Goal: Browse casually: Explore the website without a specific task or goal

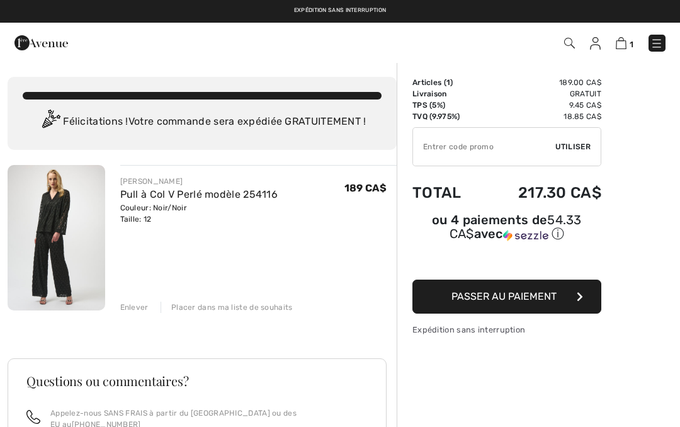
click at [140, 314] on div "JOSEPH RIBKOFF Pull à Col V Perlé modèle 254116 Couleur: Noir/Noir Taille: 12 V…" at bounding box center [202, 422] width 389 height 515
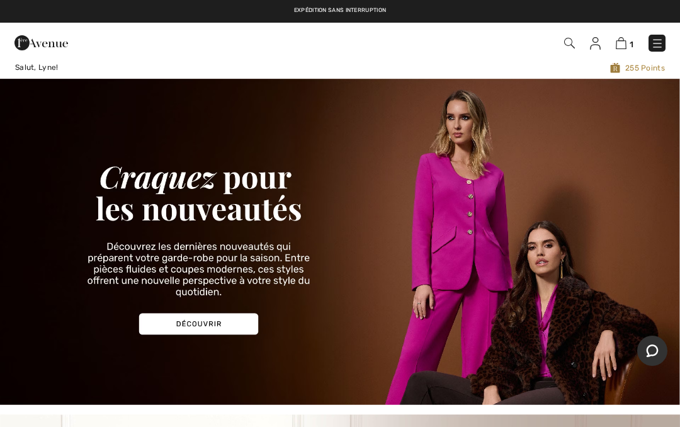
click at [626, 42] on img at bounding box center [620, 43] width 11 height 12
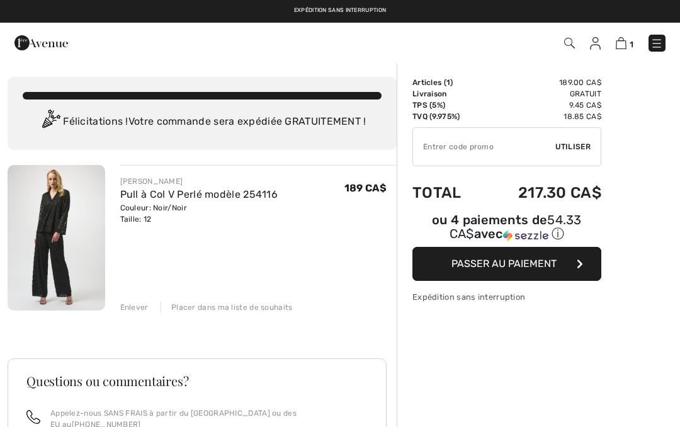
click at [144, 306] on div "Enlever" at bounding box center [134, 306] width 28 height 11
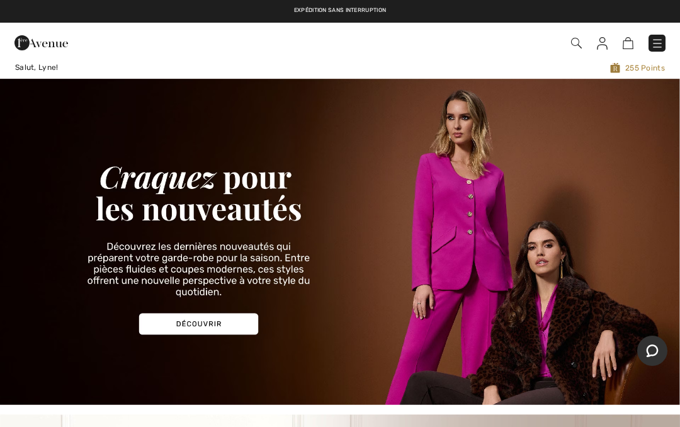
click at [657, 42] on img at bounding box center [657, 43] width 13 height 13
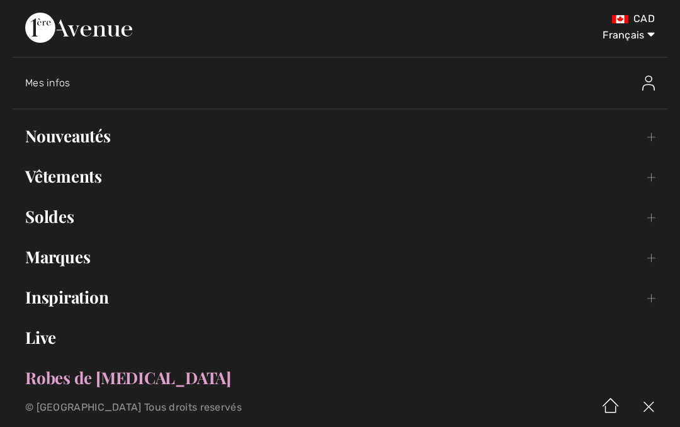
click at [106, 134] on link "Nouveautés Toggle submenu" at bounding box center [340, 136] width 654 height 28
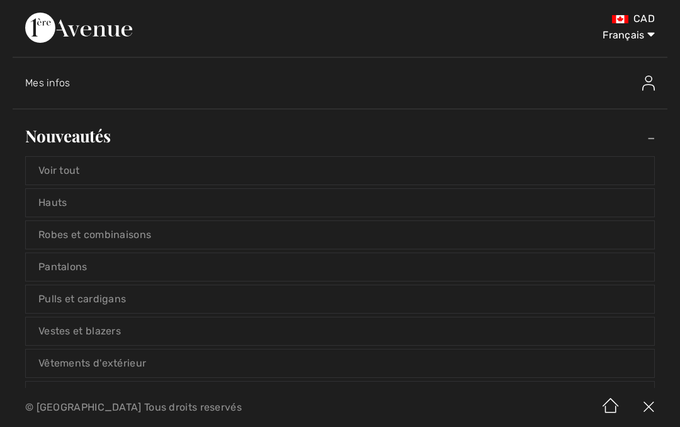
click at [274, 179] on link "Voir tout" at bounding box center [340, 171] width 628 height 28
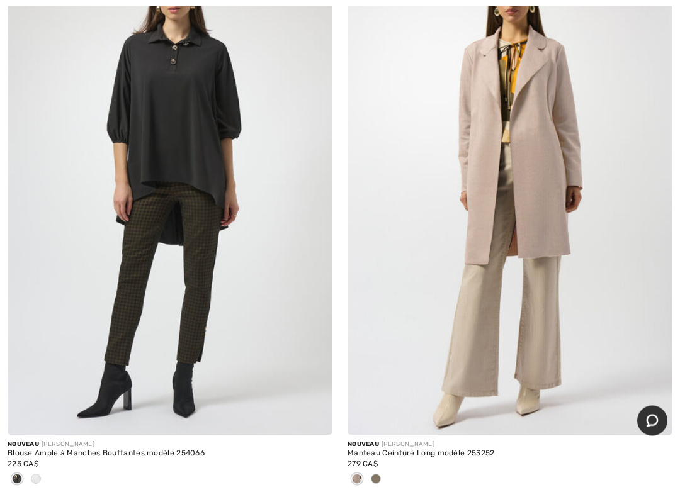
scroll to position [227, 0]
click at [242, 164] on img at bounding box center [170, 191] width 325 height 487
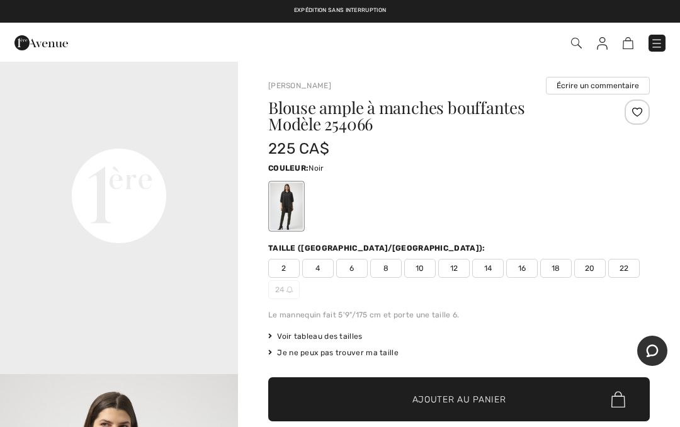
scroll to position [736, 0]
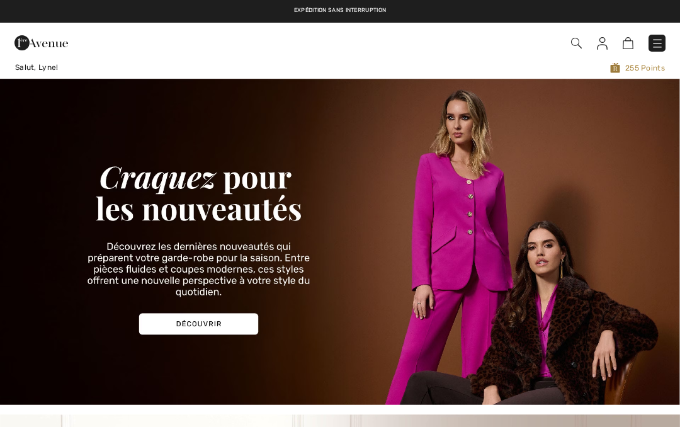
checkbox input "true"
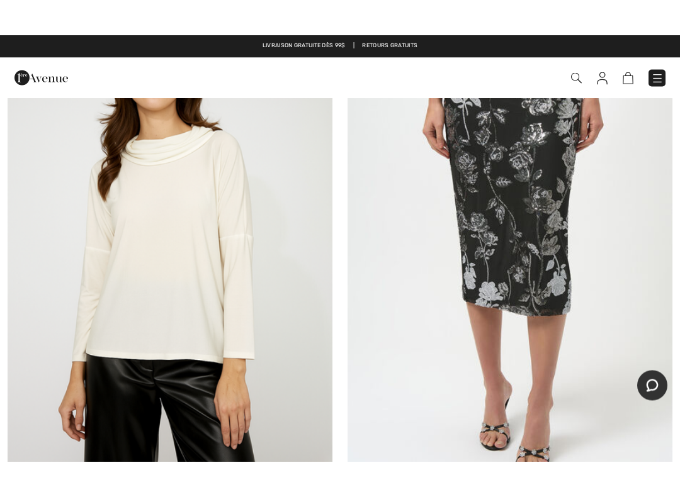
scroll to position [4160, 0]
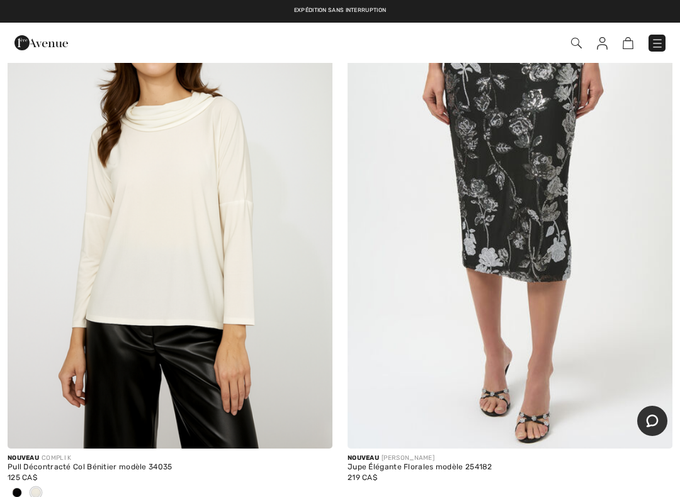
click at [242, 291] on img at bounding box center [170, 205] width 325 height 487
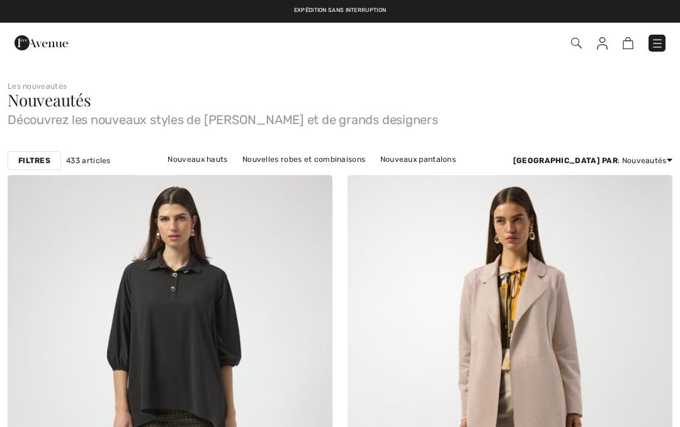
scroll to position [4196, 0]
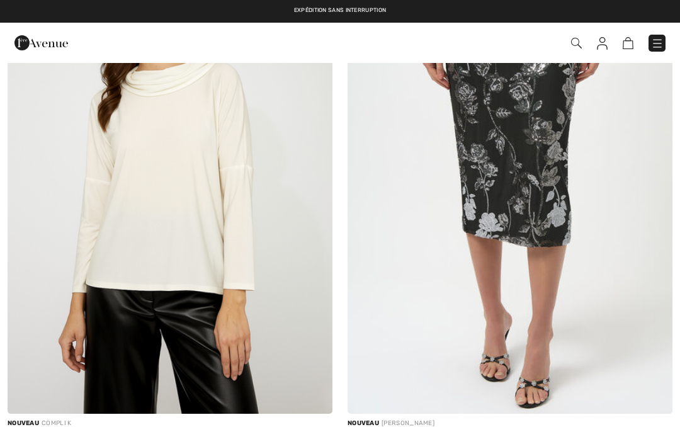
checkbox input "true"
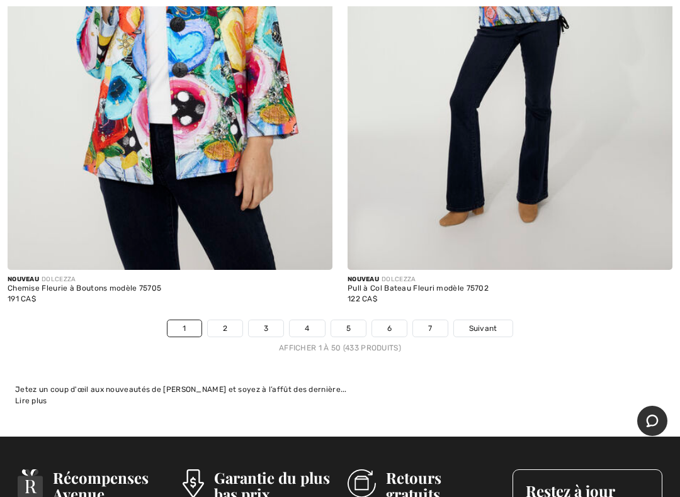
scroll to position [14048, 0]
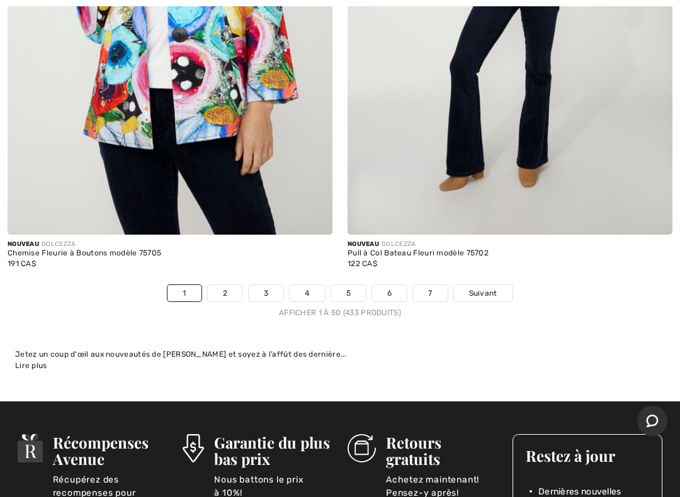
click at [225, 285] on link "2" at bounding box center [225, 293] width 35 height 16
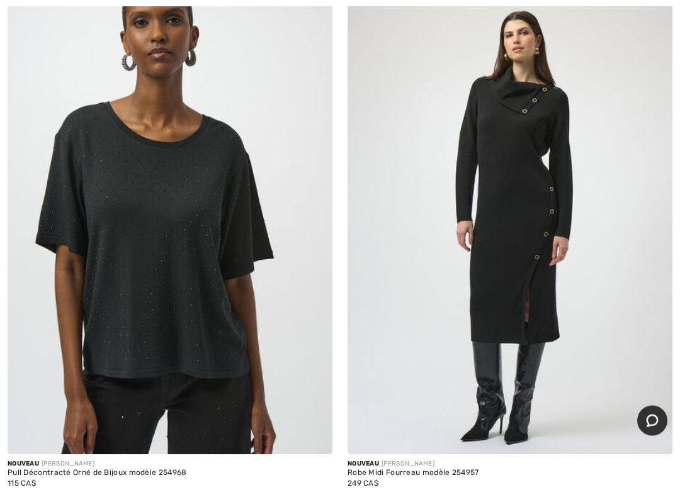
scroll to position [6282, 0]
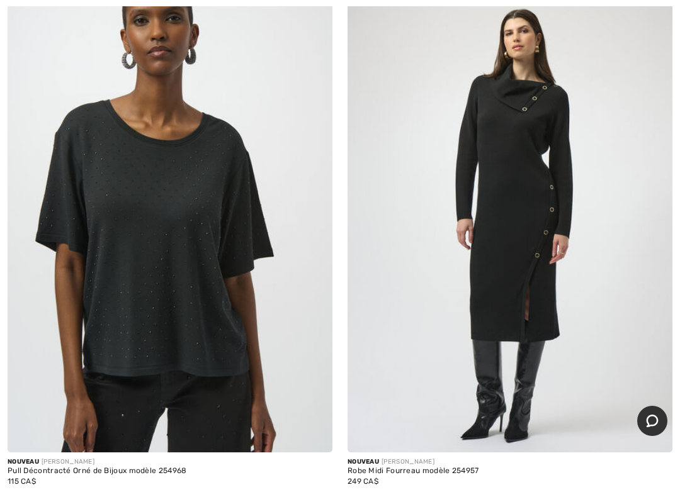
click at [261, 272] on img at bounding box center [170, 208] width 325 height 487
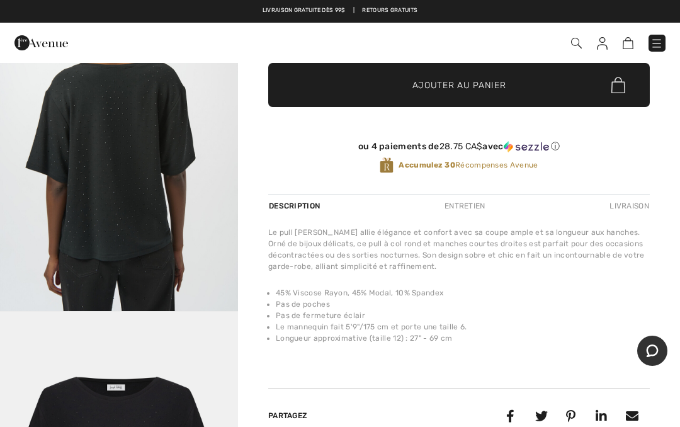
scroll to position [883, 0]
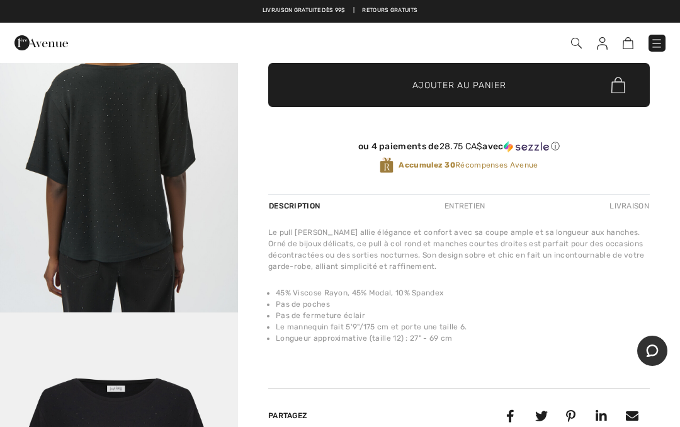
click at [192, 248] on img "3 / 4" at bounding box center [119, 134] width 238 height 356
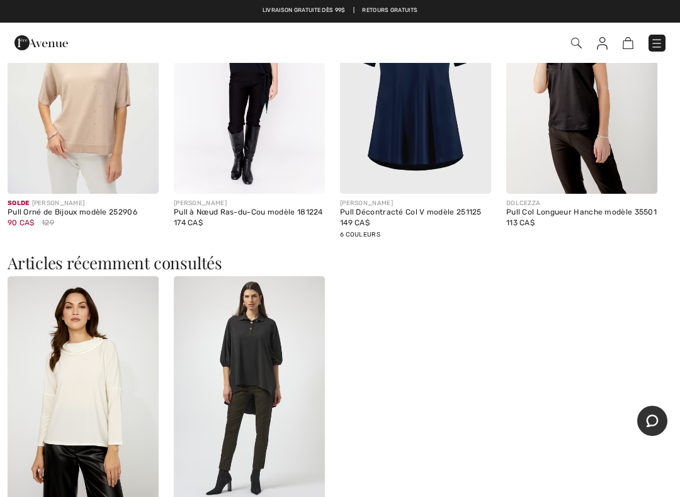
scroll to position [1197, 0]
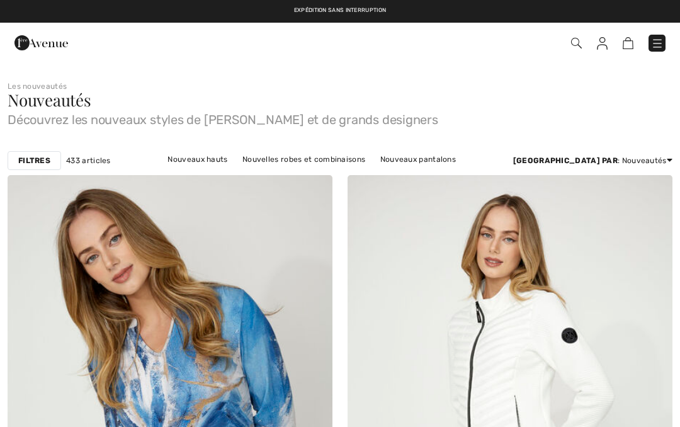
checkbox input "true"
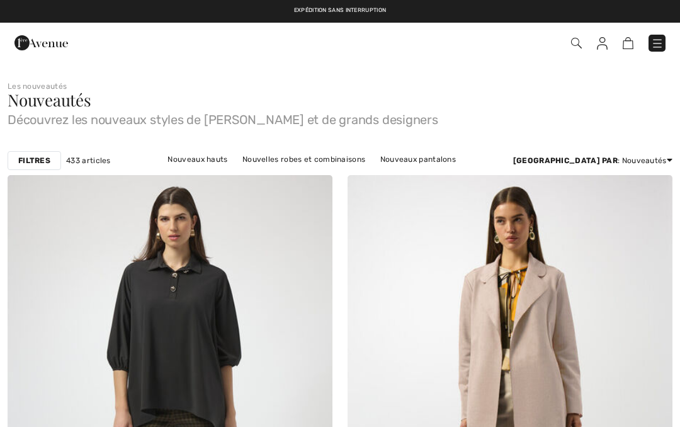
checkbox input "true"
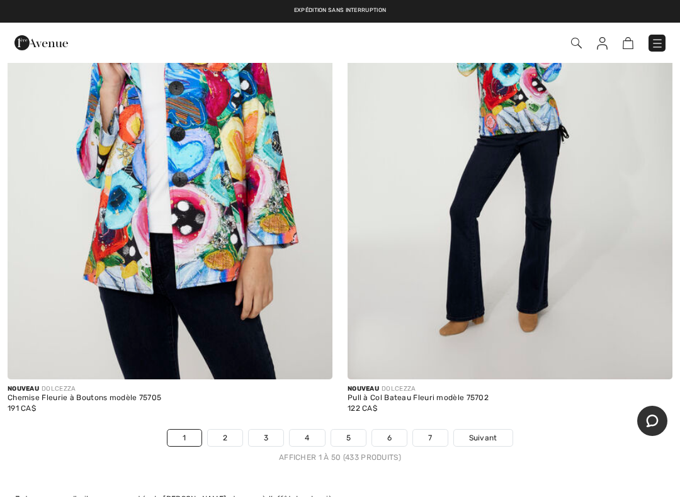
scroll to position [13905, 0]
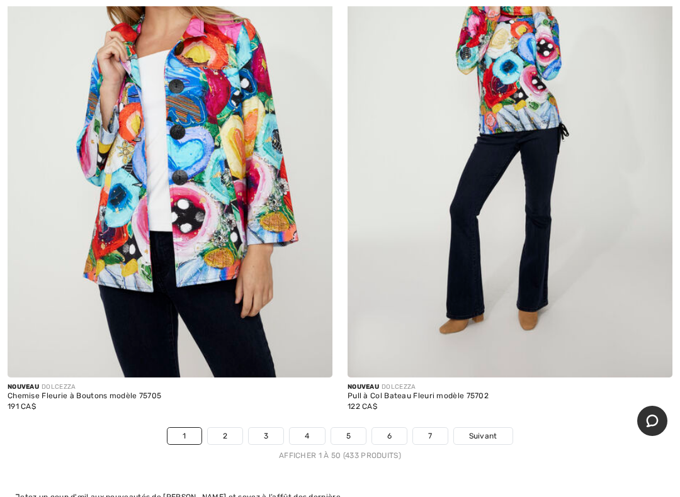
click at [225, 426] on link "2" at bounding box center [225, 436] width 35 height 16
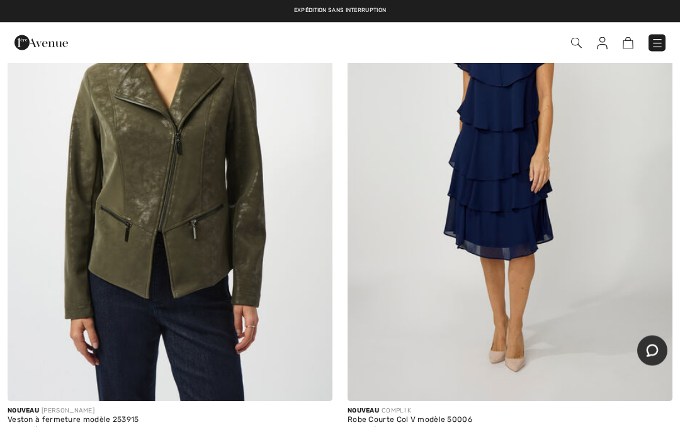
scroll to position [13735, 0]
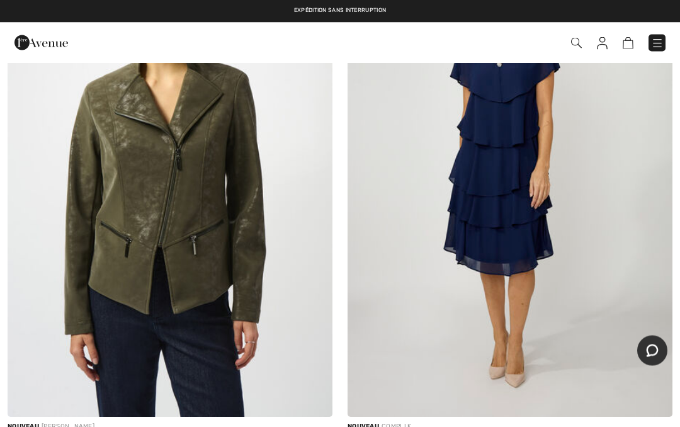
click at [651, 42] on img at bounding box center [657, 43] width 13 height 13
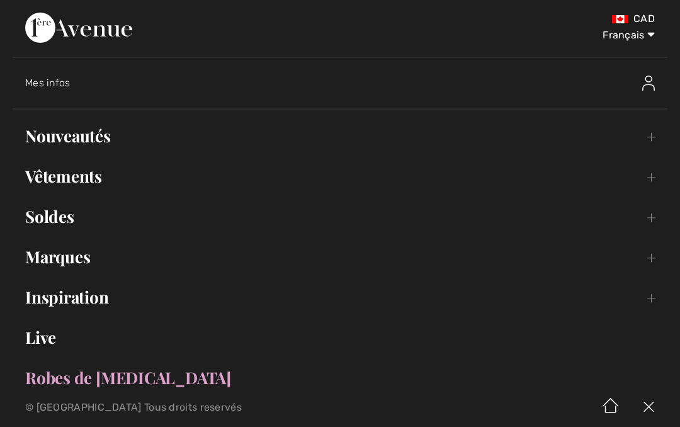
click at [60, 340] on link "Live" at bounding box center [340, 337] width 654 height 28
